Goal: Navigation & Orientation: Find specific page/section

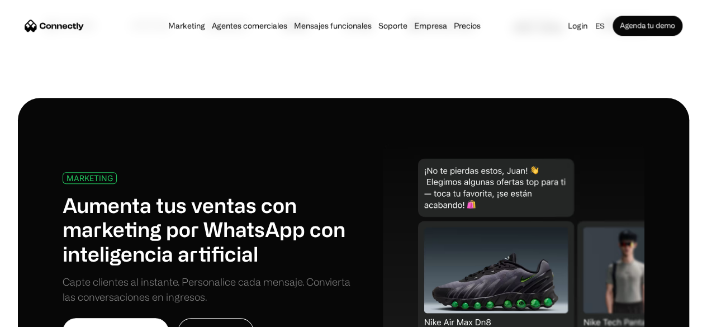
scroll to position [480, 0]
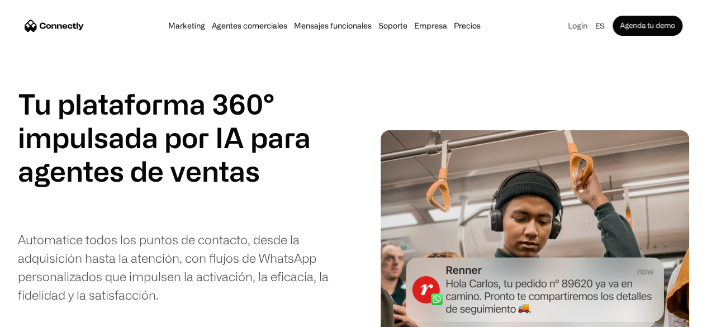
click at [564, 24] on link "Login" at bounding box center [577, 26] width 26 height 16
